Goal: Task Accomplishment & Management: Use online tool/utility

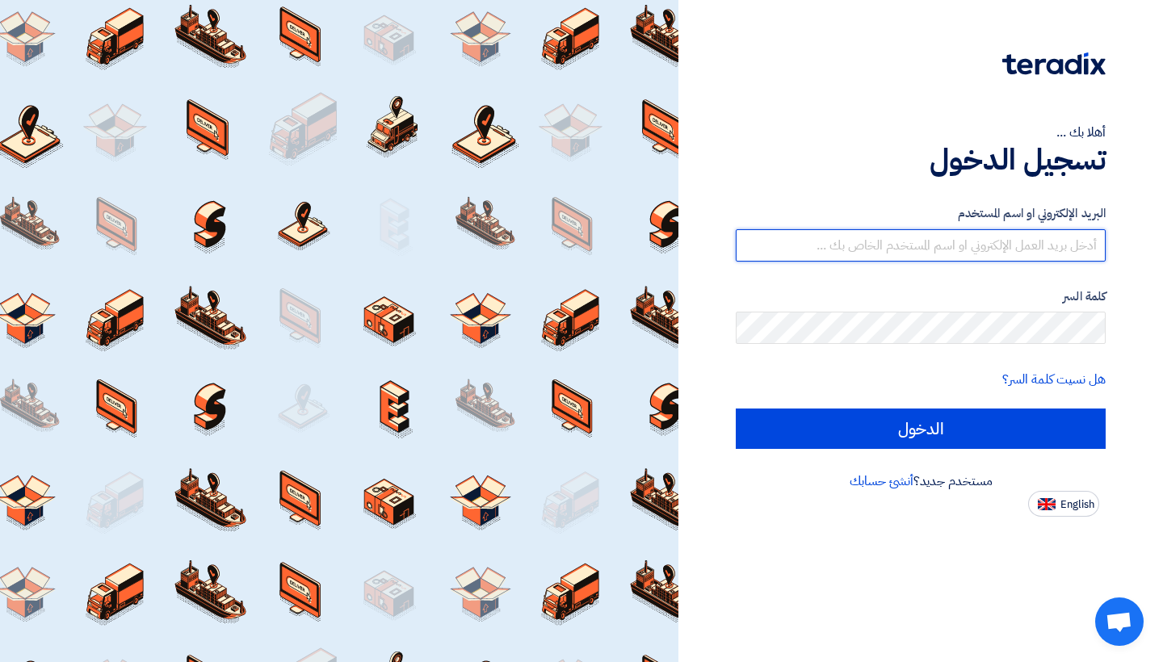
type input "[EMAIL_ADDRESS][DOMAIN_NAME]"
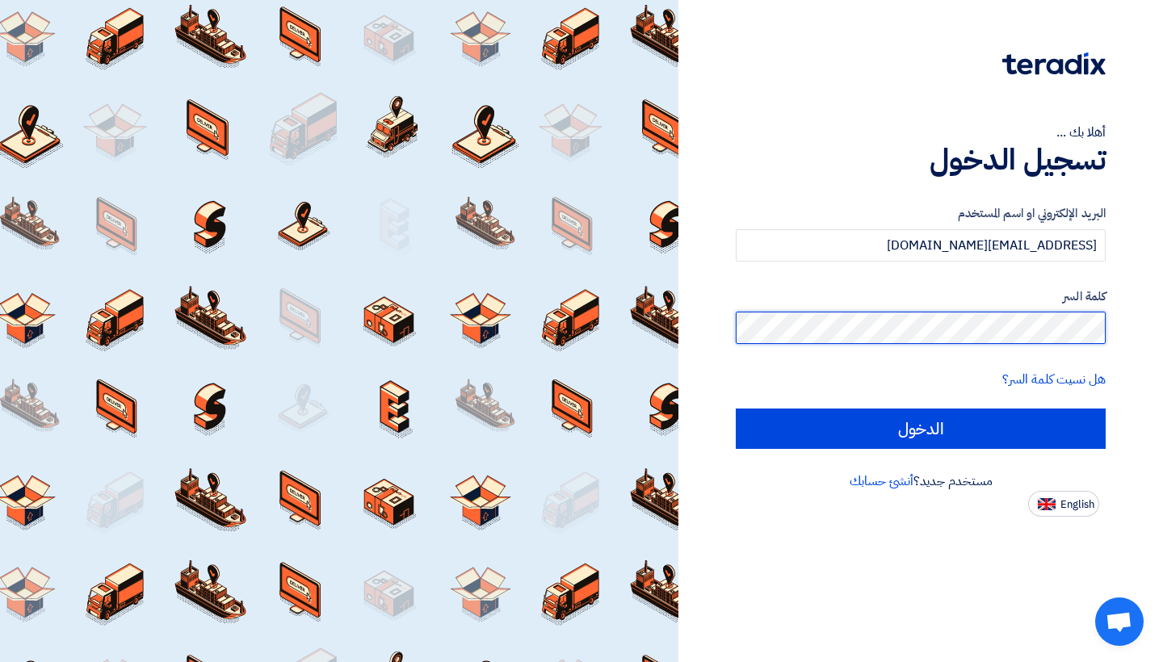
click at [921, 428] on input "الدخول" at bounding box center [921, 429] width 370 height 40
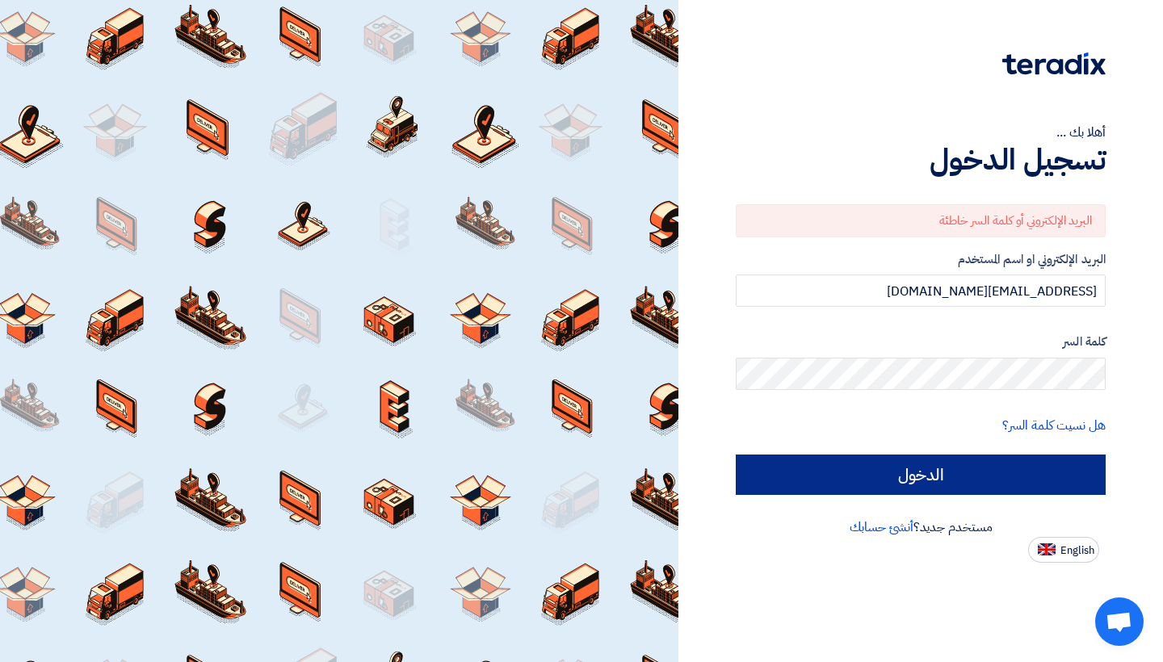
click at [984, 467] on input "الدخول" at bounding box center [921, 475] width 370 height 40
click at [902, 477] on input "الدخول" at bounding box center [921, 475] width 370 height 40
click at [961, 485] on input "الدخول" at bounding box center [921, 475] width 370 height 40
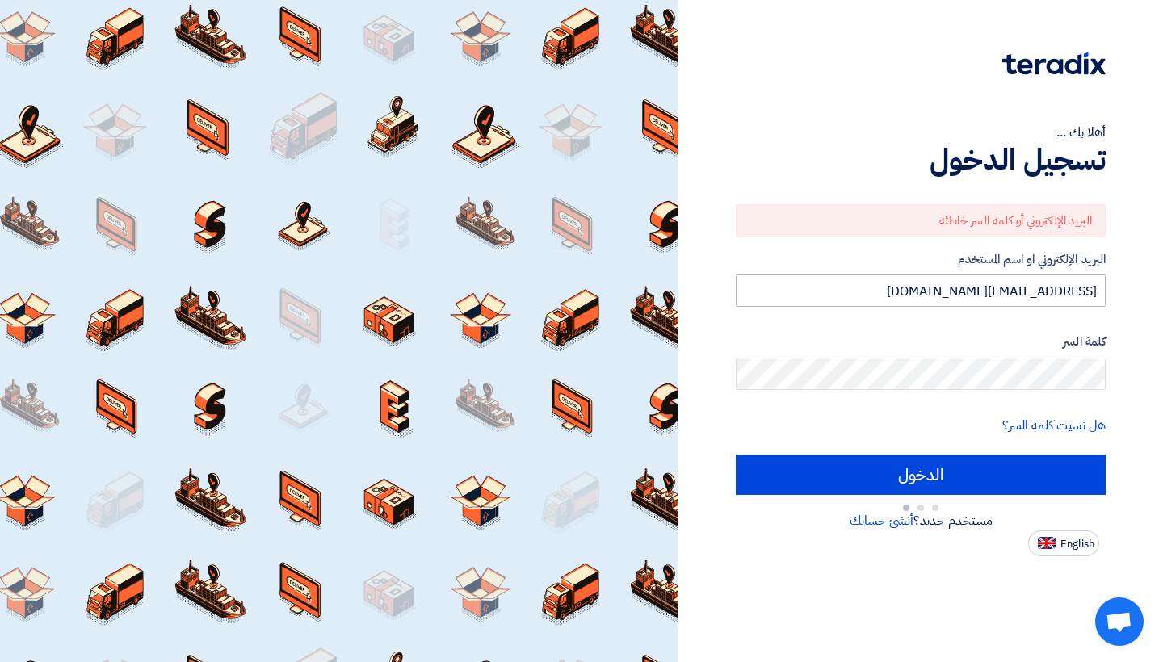
type input "Sign in"
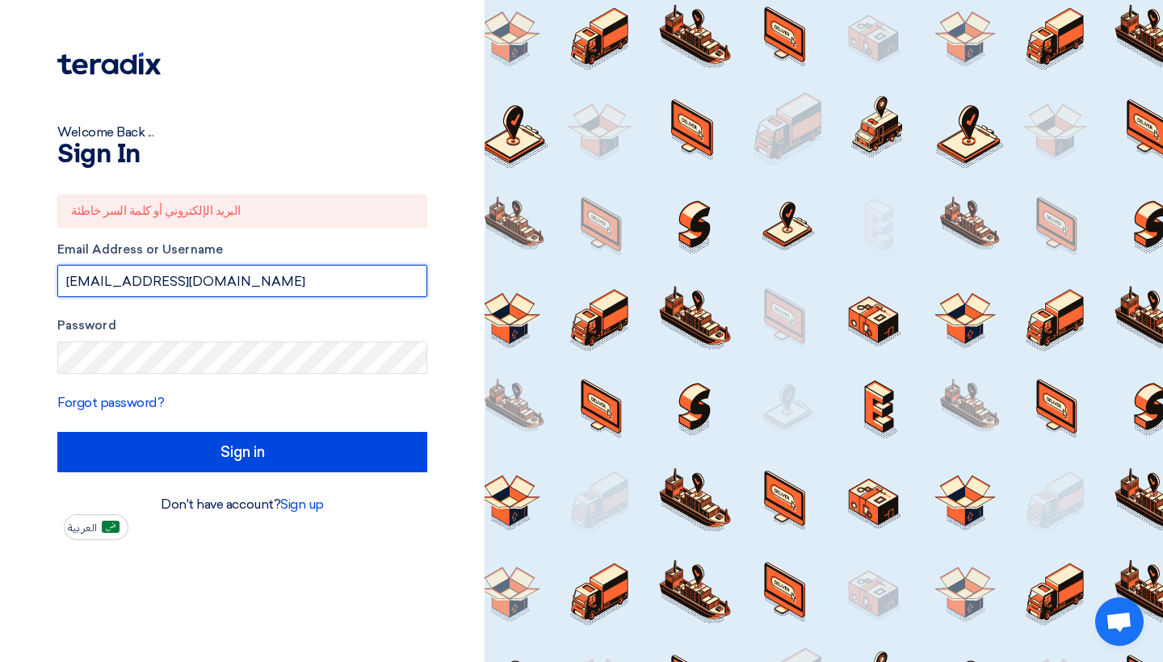
click at [327, 288] on input "seif.muhammed@etacpromo.com" at bounding box center [242, 281] width 370 height 32
click at [409, 282] on input "seif.muhammed@etacpromo.com" at bounding box center [242, 281] width 370 height 32
click at [93, 287] on input "seif.muhammed@etacpromo.com" at bounding box center [242, 281] width 370 height 32
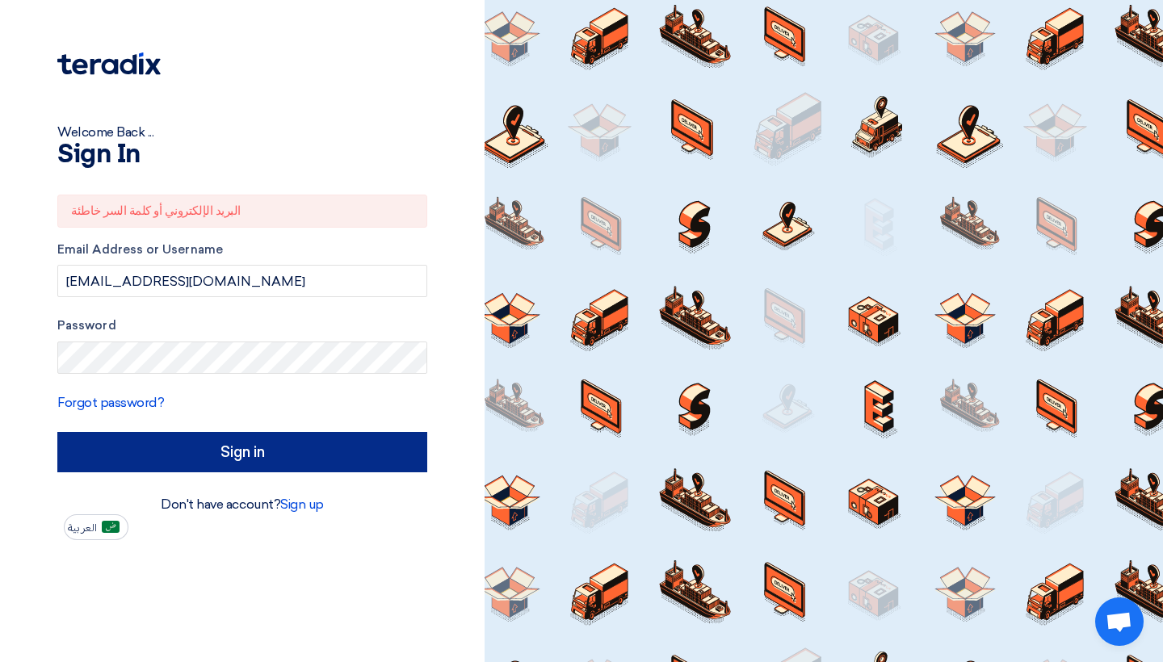
click at [147, 454] on input "Sign in" at bounding box center [242, 452] width 370 height 40
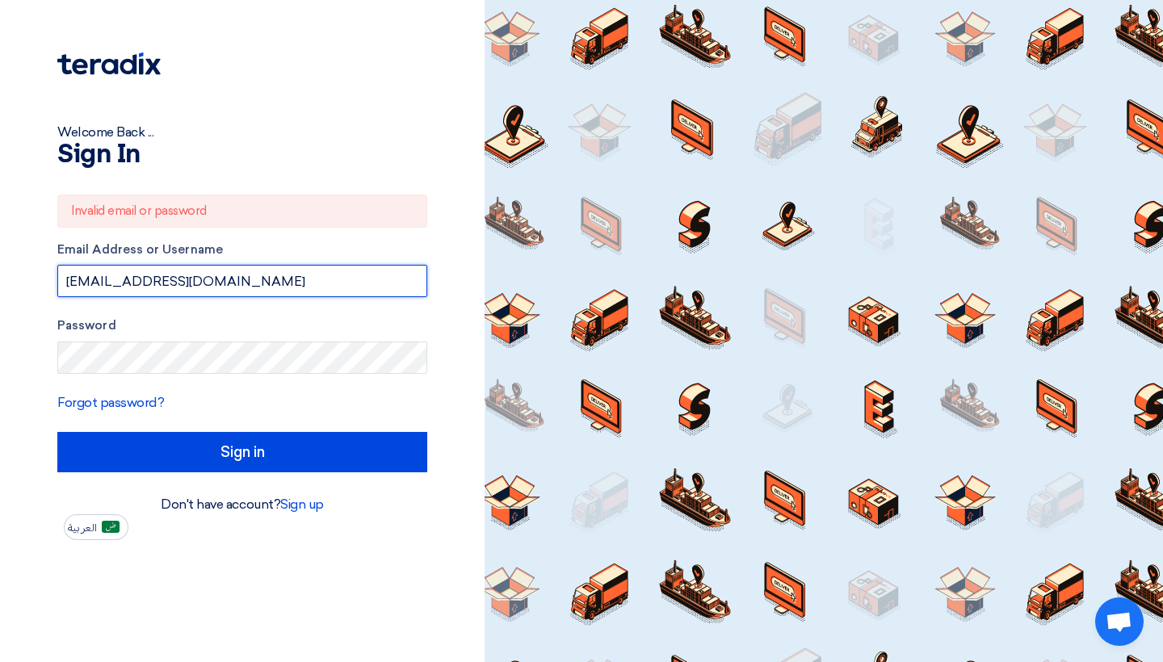
click at [88, 279] on input "seifmuhammed@etacpromo.com" at bounding box center [242, 281] width 370 height 32
type input "seif.muhammed@etacpromo.com"
click at [338, 396] on div "Forgot password?" at bounding box center [242, 402] width 370 height 19
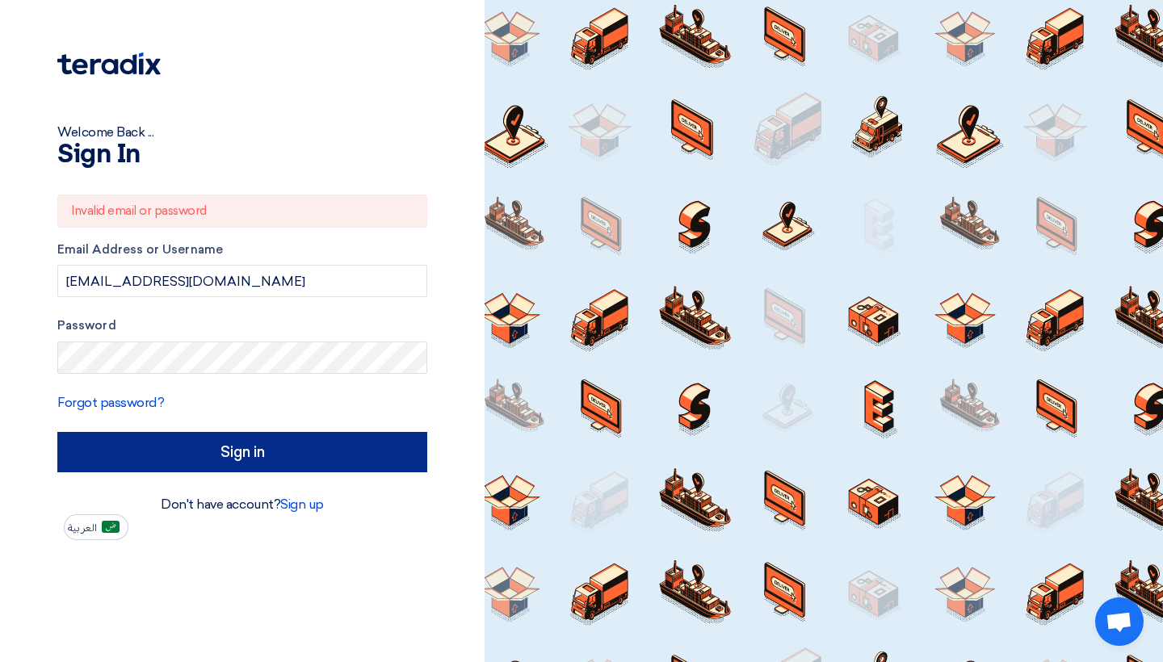
click at [241, 448] on input "Sign in" at bounding box center [242, 452] width 370 height 40
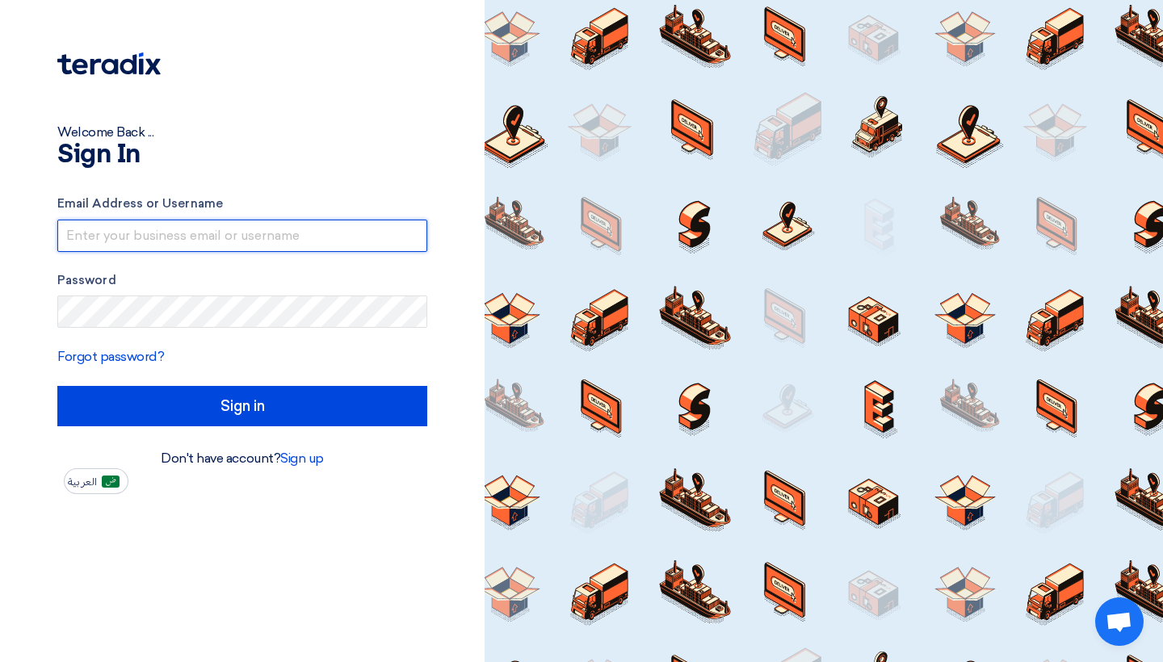
type input "[EMAIL_ADDRESS][DOMAIN_NAME]"
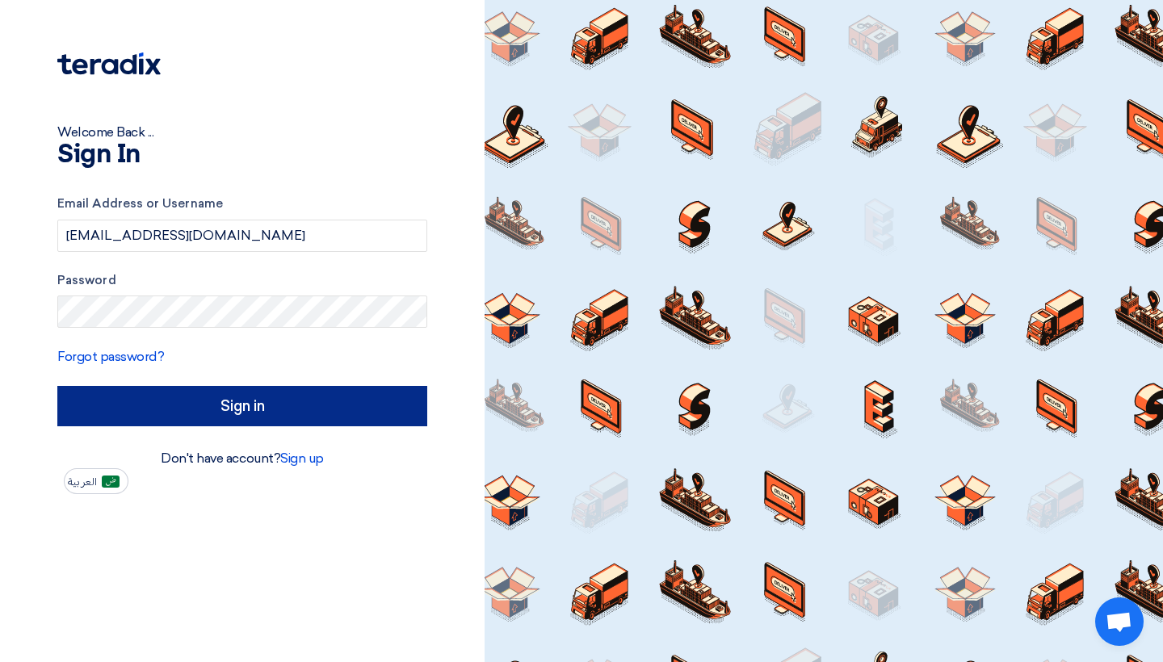
click at [233, 426] on input "Sign in" at bounding box center [242, 406] width 370 height 40
click at [253, 423] on input "Sign in" at bounding box center [242, 406] width 370 height 40
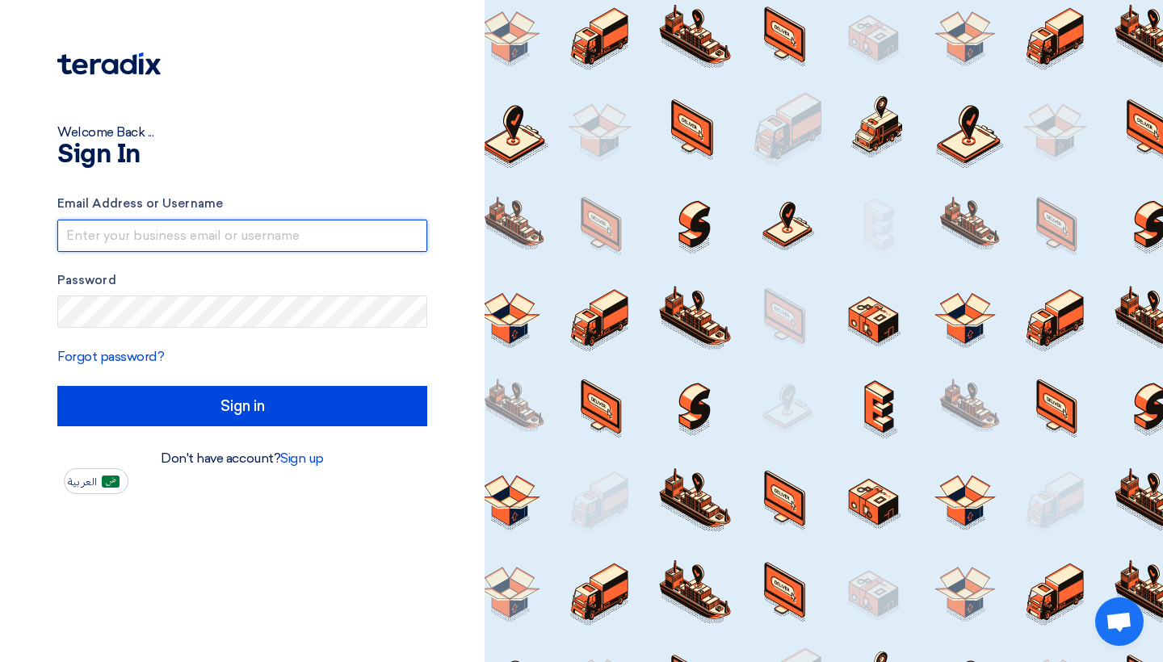
type input "seif.muhammed@etacpromo.com"
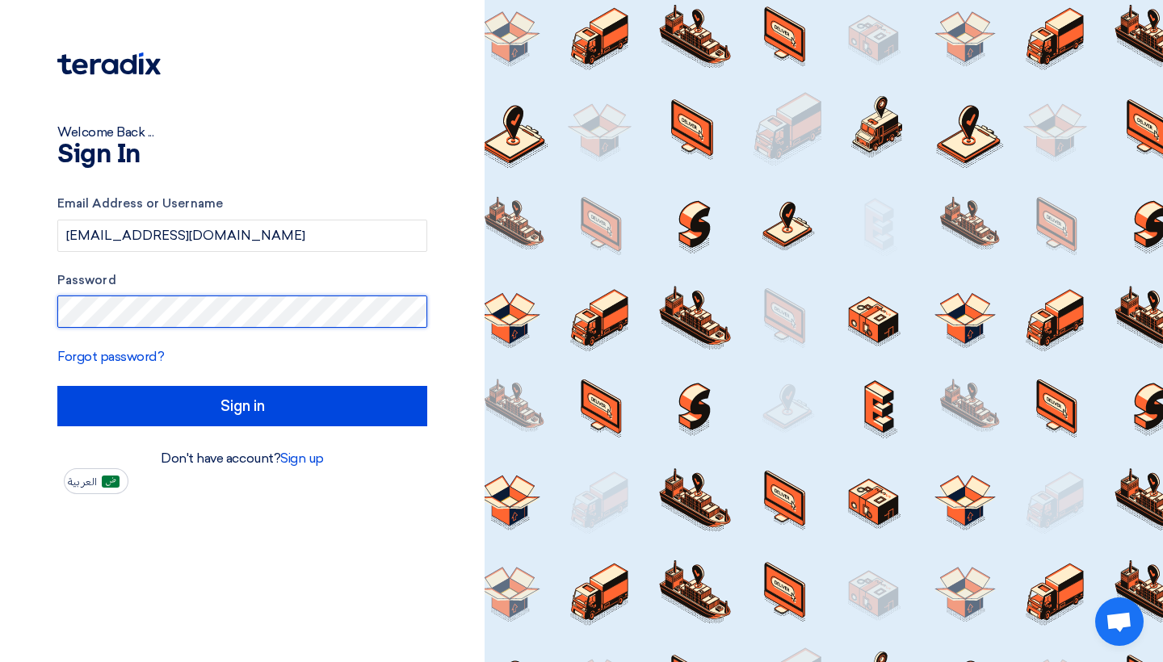
click at [242, 406] on input "Sign in" at bounding box center [242, 406] width 370 height 40
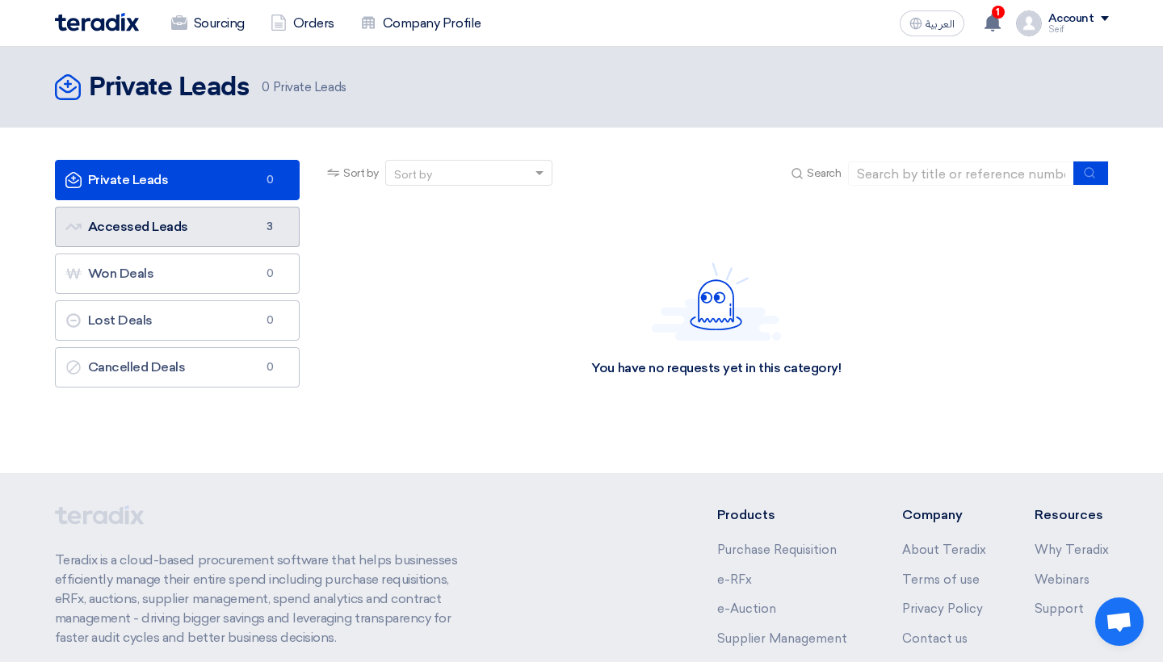
click at [210, 221] on link "Accessed Leads Accessed Leads 3" at bounding box center [178, 227] width 246 height 40
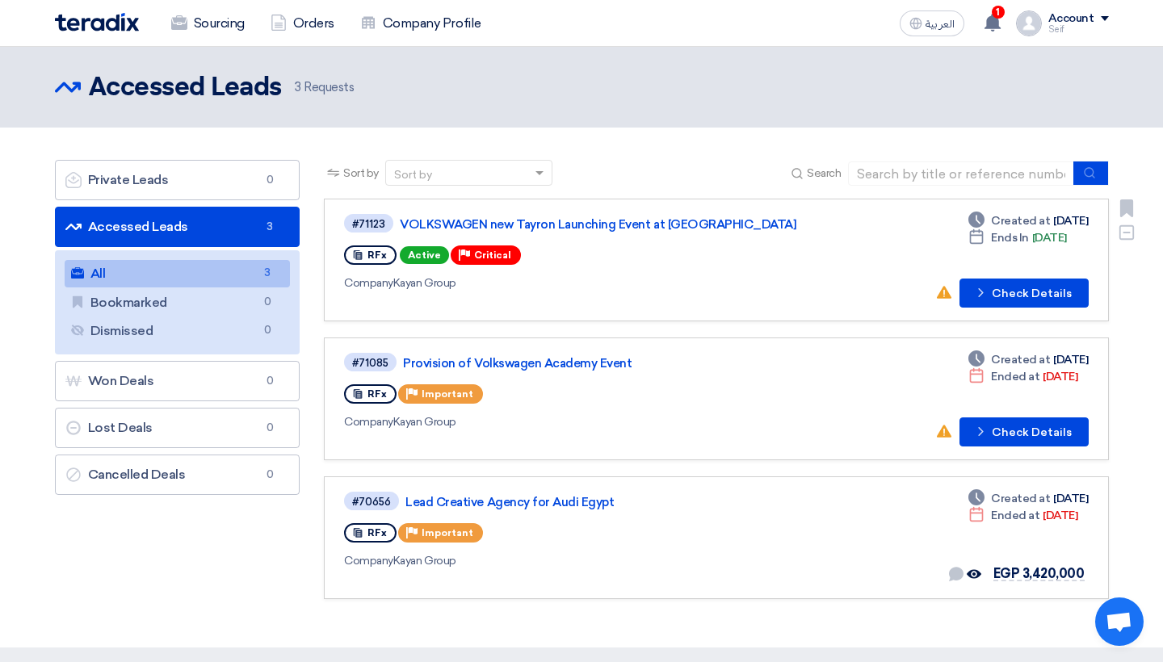
click at [603, 216] on div "#71123 VOLKSWAGEN new Tayron Launching Event at Azha" at bounding box center [575, 223] width 463 height 22
click at [603, 227] on link "VOLKSWAGEN new Tayron Launching Event at Azha" at bounding box center [602, 224] width 404 height 15
